Goal: Navigation & Orientation: Find specific page/section

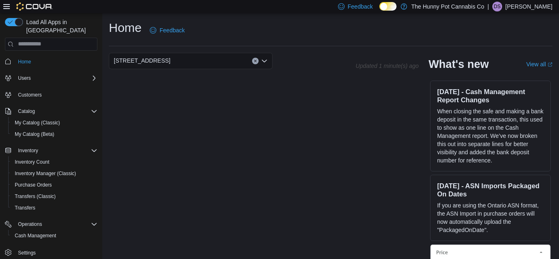
click at [532, 7] on p "[PERSON_NAME]" at bounding box center [529, 7] width 47 height 10
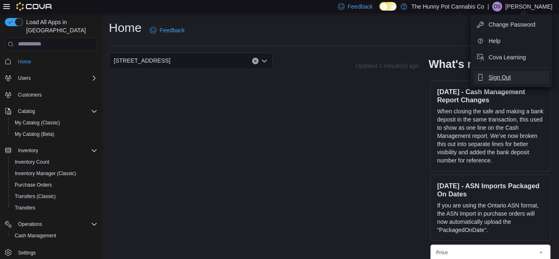
click at [494, 75] on span "Sign Out" at bounding box center [500, 77] width 22 height 8
